Goal: Find specific page/section: Find specific page/section

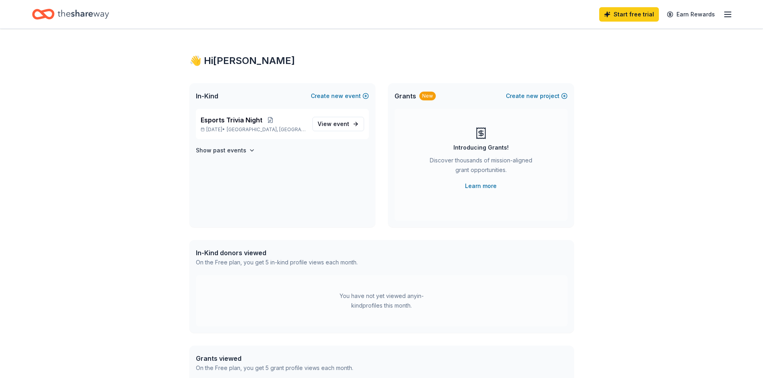
click at [93, 10] on icon "Home" at bounding box center [83, 14] width 51 height 16
click at [322, 297] on div "You have not yet viewed any in-kind profiles this month." at bounding box center [382, 301] width 372 height 51
click at [322, 122] on span "View event" at bounding box center [334, 124] width 32 height 10
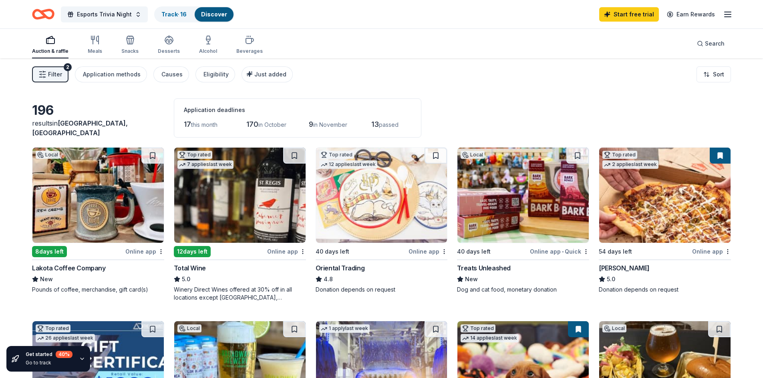
click at [54, 72] on span "Filter" at bounding box center [55, 75] width 14 height 10
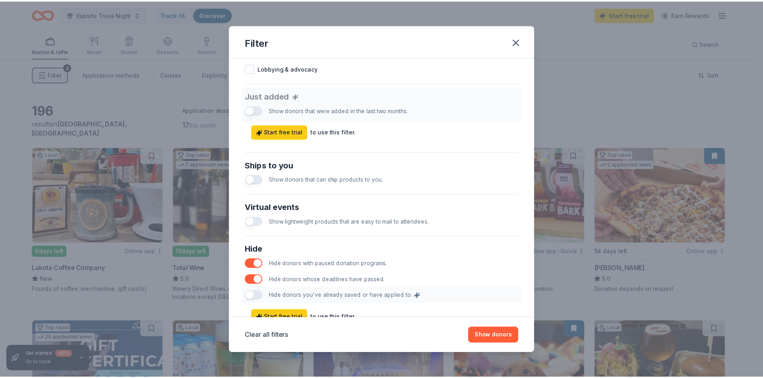
scroll to position [321, 0]
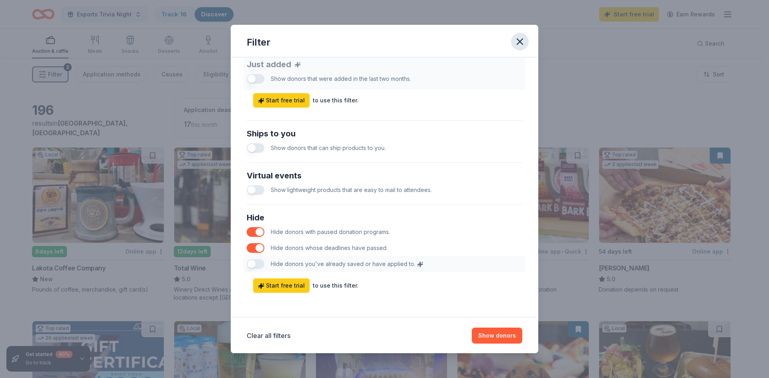
click at [518, 42] on icon "button" at bounding box center [519, 41] width 11 height 11
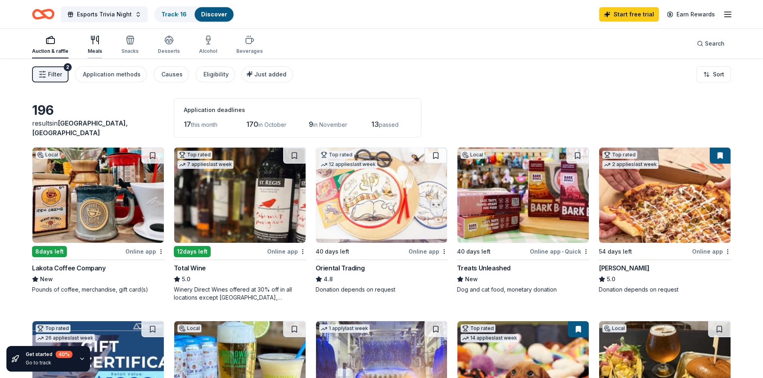
click at [91, 51] on div "Meals" at bounding box center [95, 51] width 14 height 6
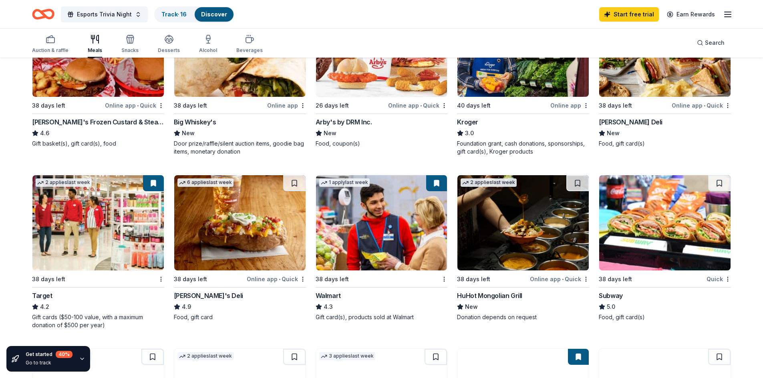
scroll to position [320, 0]
